Goal: Information Seeking & Learning: Understand process/instructions

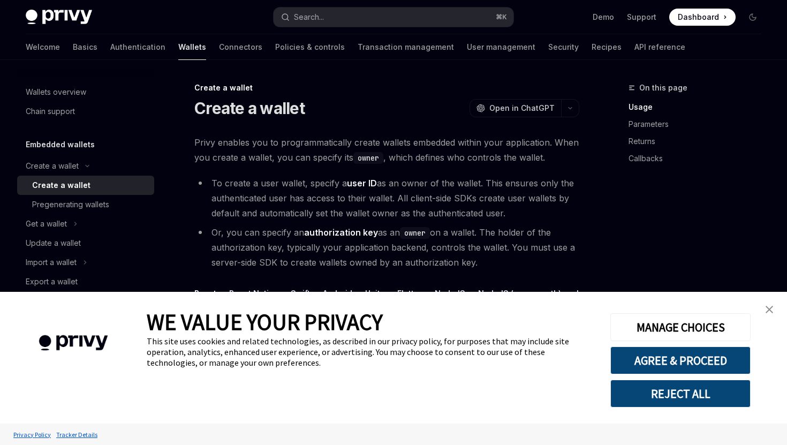
type textarea "*"
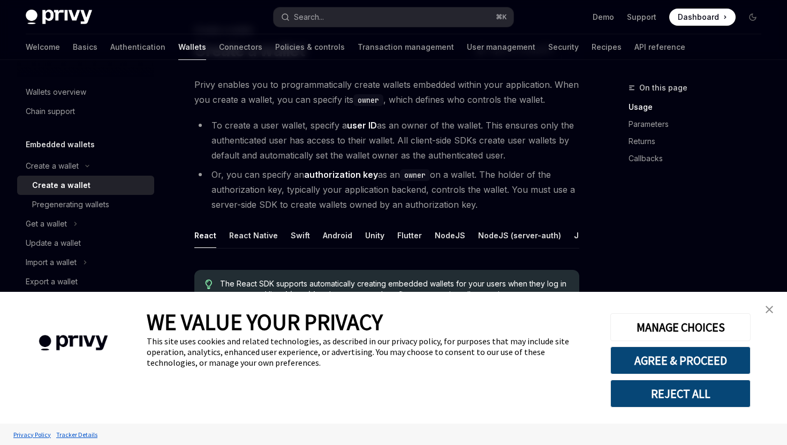
scroll to position [68, 0]
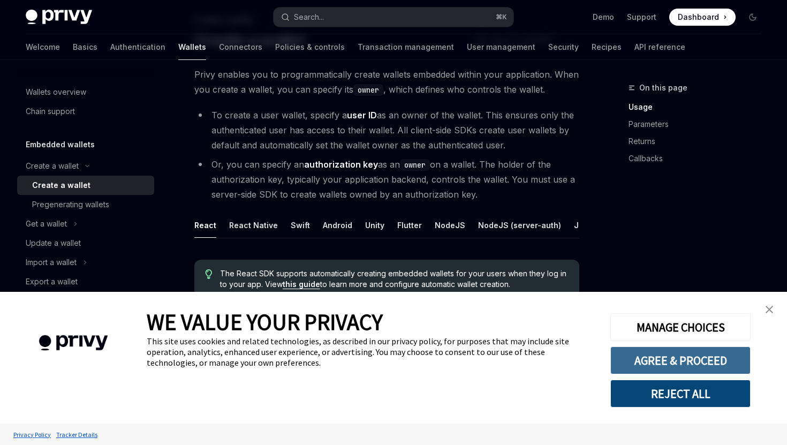
click at [700, 358] on button "AGREE & PROCEED" at bounding box center [681, 361] width 140 height 28
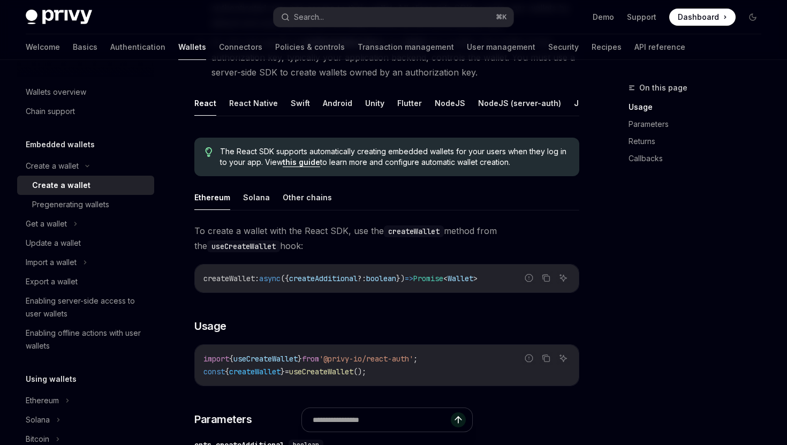
scroll to position [197, 0]
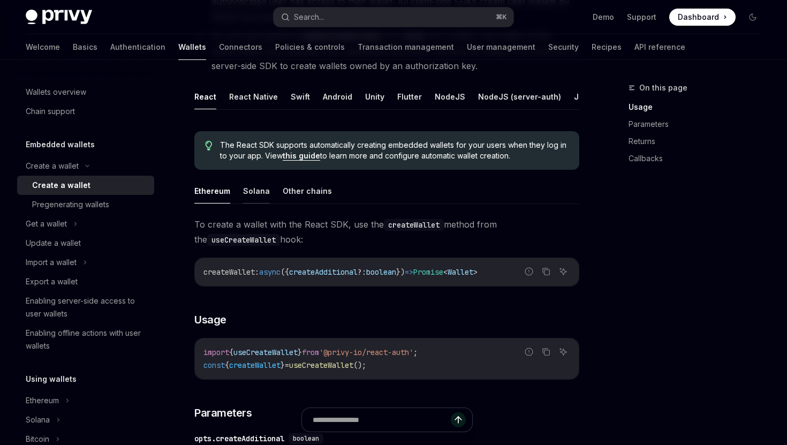
click at [261, 192] on button "Solana" at bounding box center [256, 190] width 27 height 25
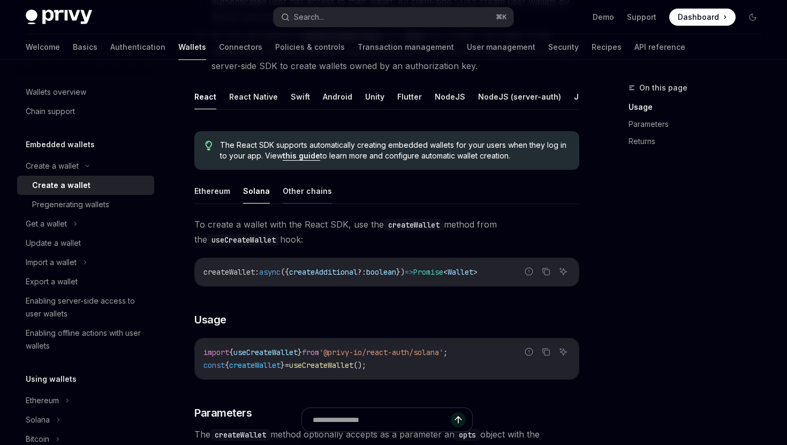
click at [300, 193] on button "Other chains" at bounding box center [307, 190] width 49 height 25
type textarea "*"
